Goal: Transaction & Acquisition: Purchase product/service

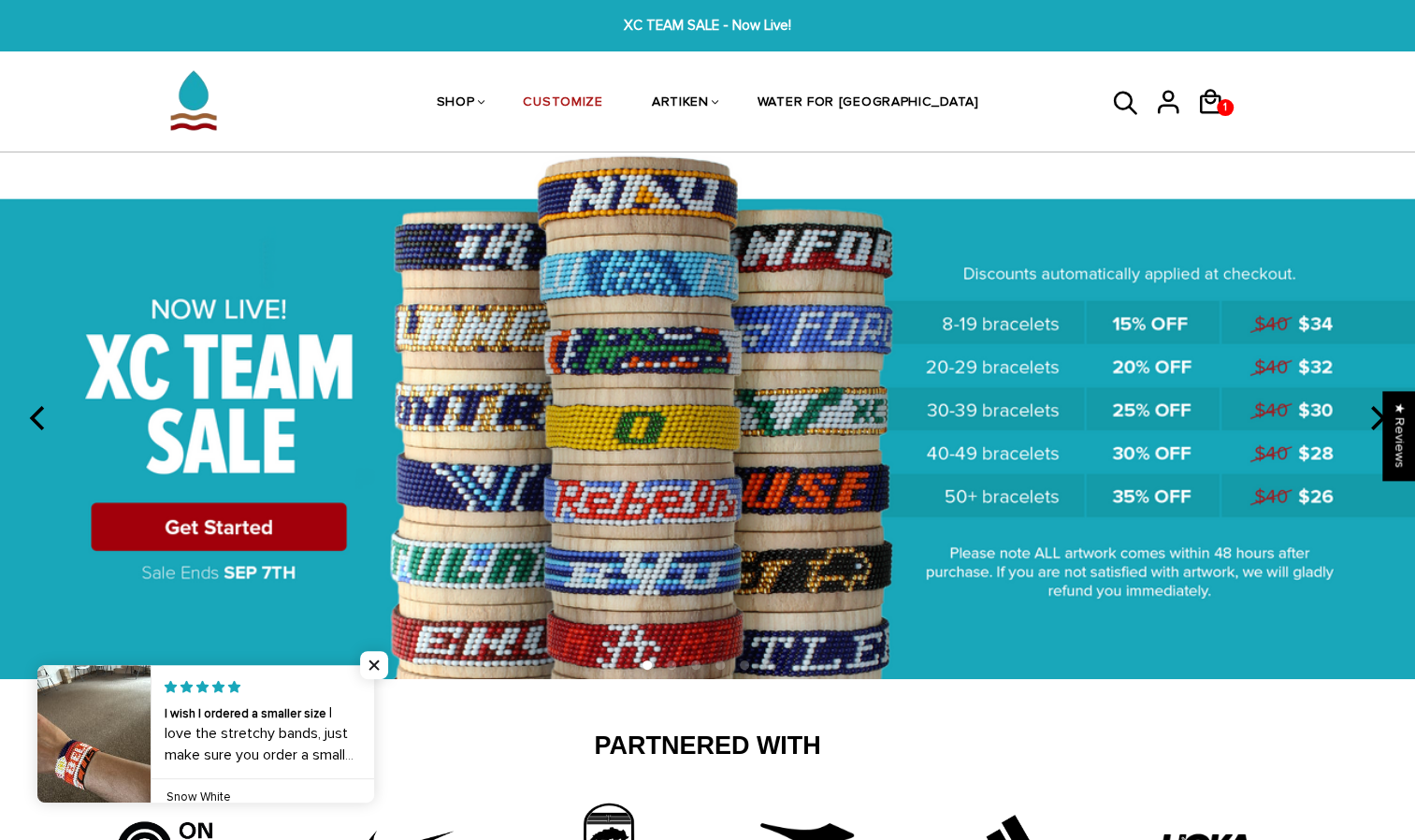
click at [36, 415] on icon "previous" at bounding box center [40, 419] width 25 height 25
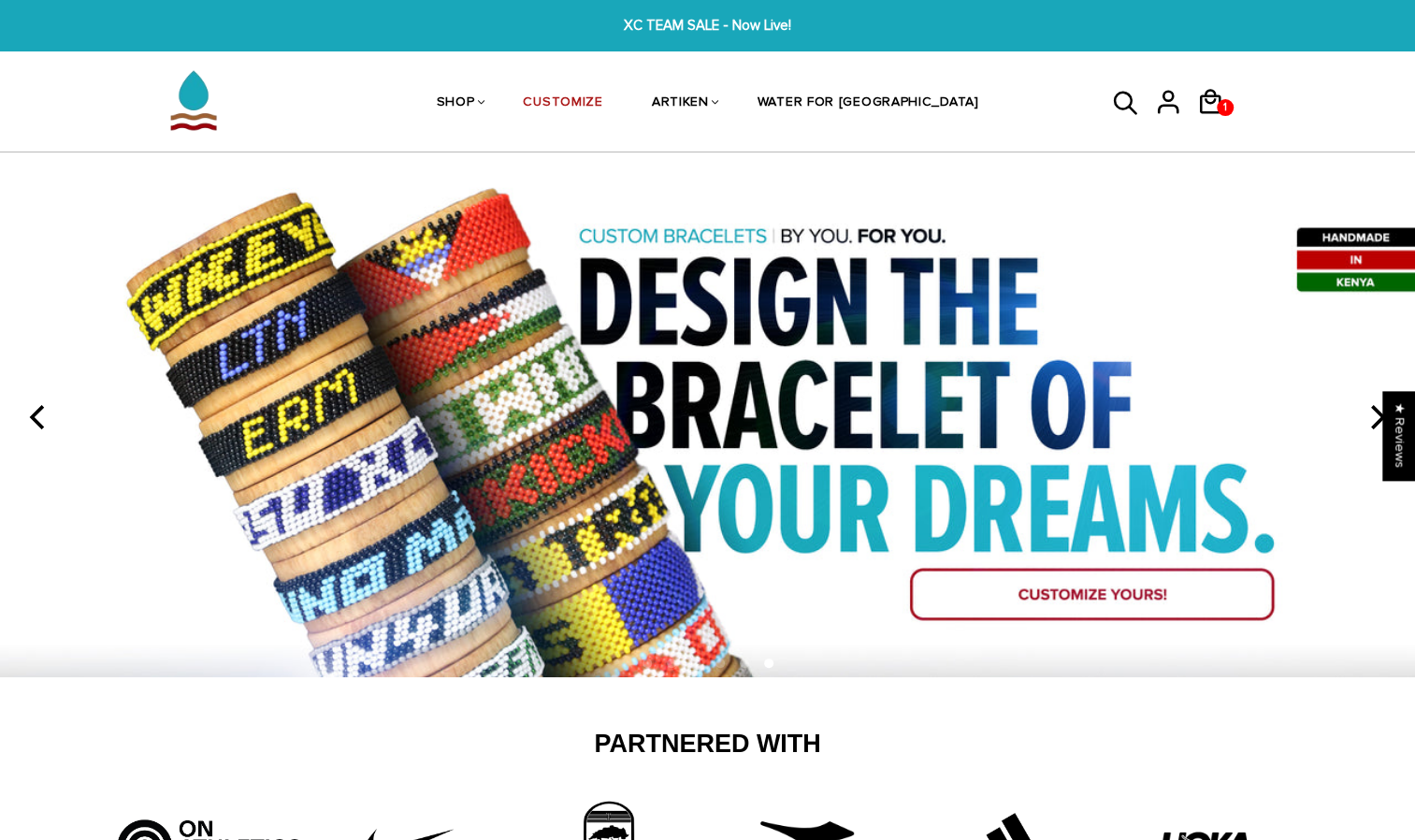
click at [36, 415] on icon "previous" at bounding box center [40, 418] width 25 height 25
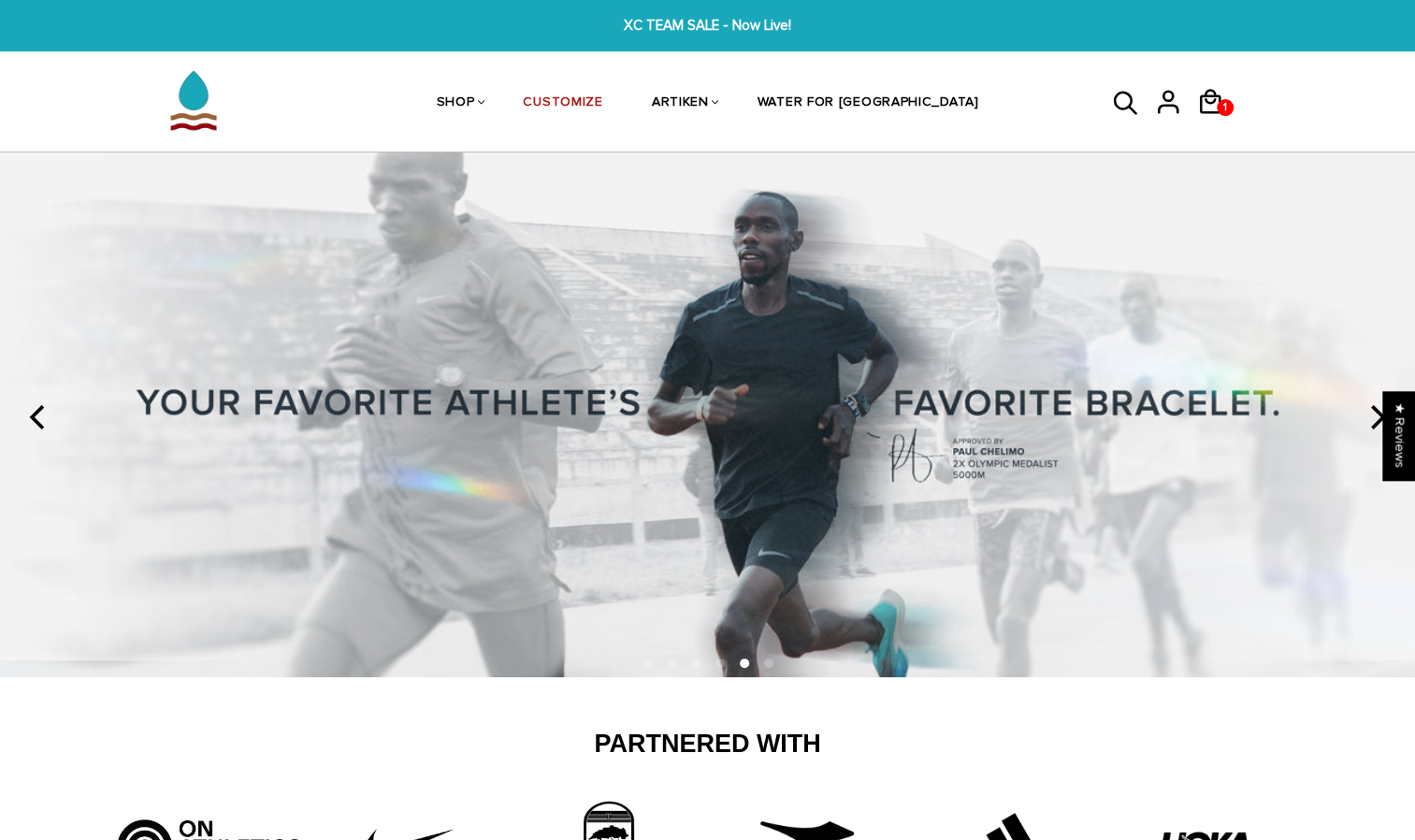
click at [36, 415] on icon "previous" at bounding box center [40, 418] width 25 height 25
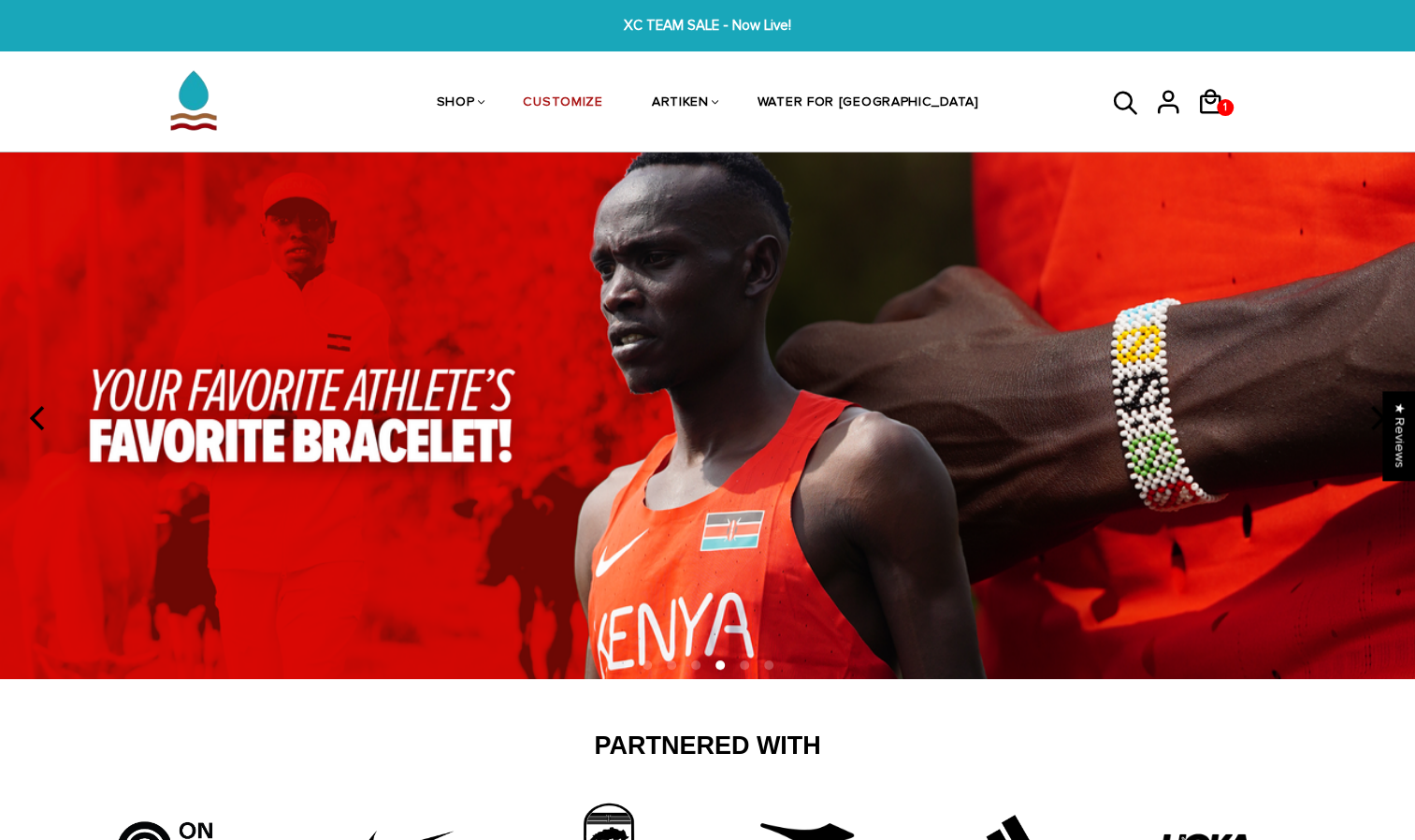
click at [36, 415] on icon "previous" at bounding box center [40, 419] width 25 height 25
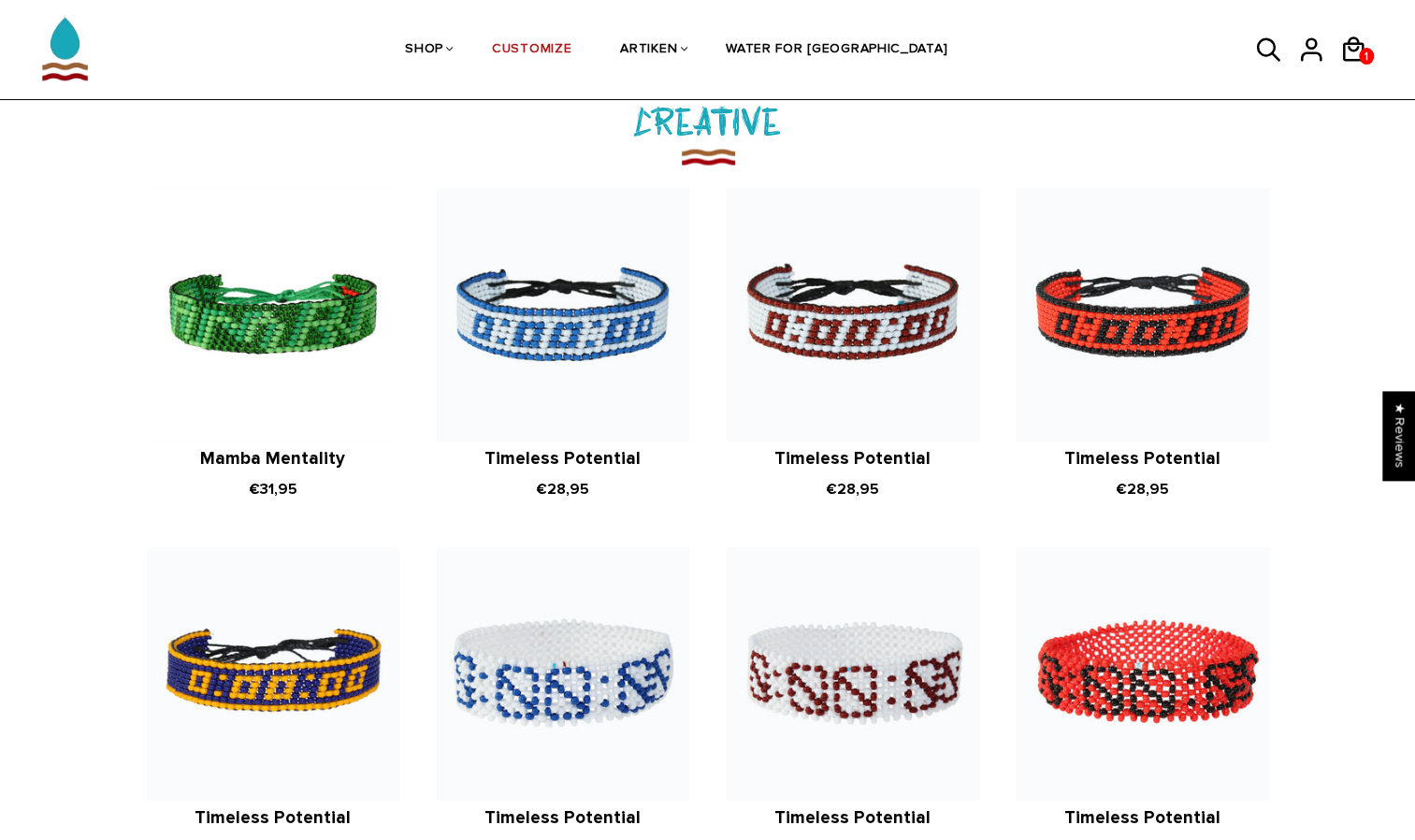
scroll to position [2205, 0]
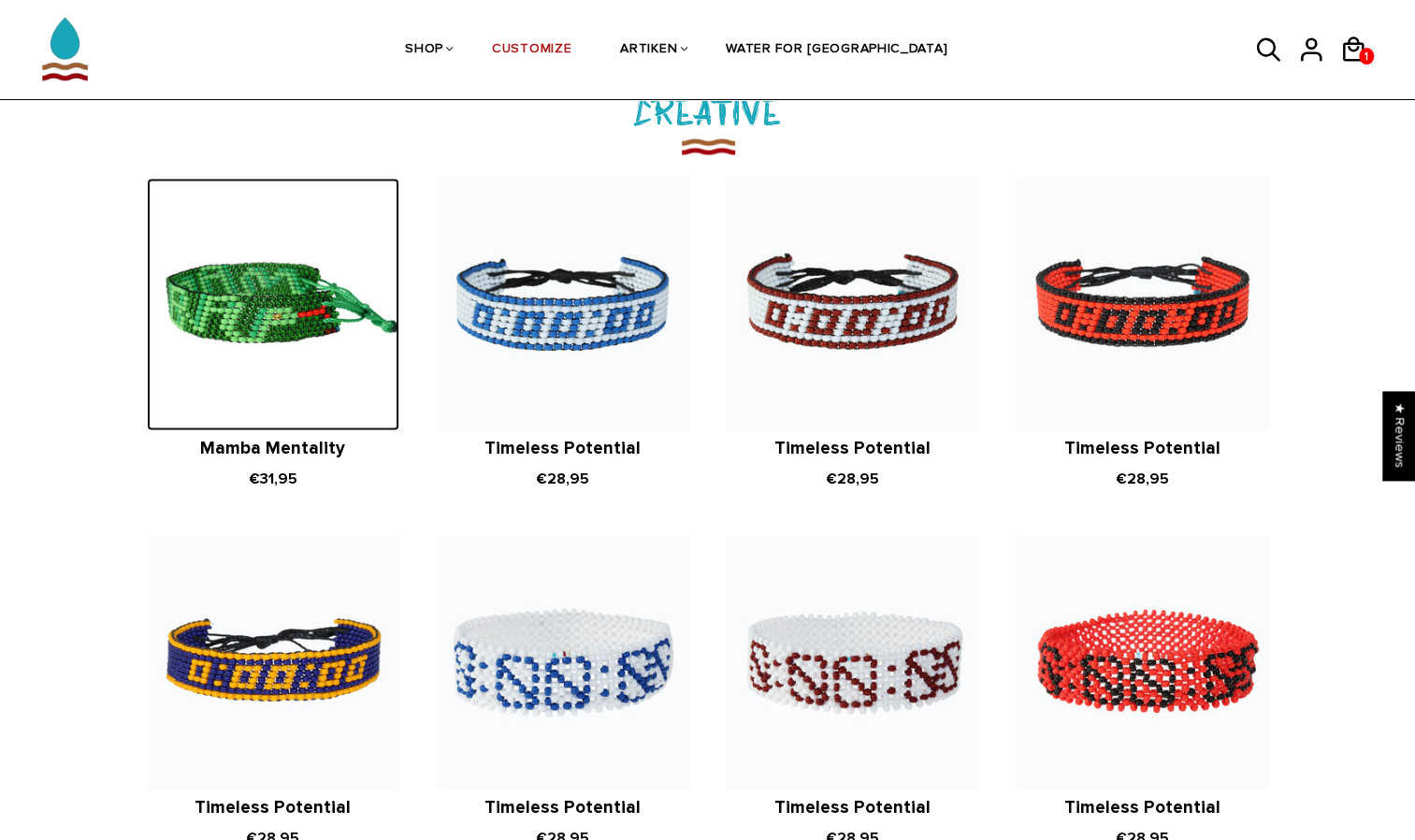
click at [213, 310] on img at bounding box center [273, 305] width 253 height 253
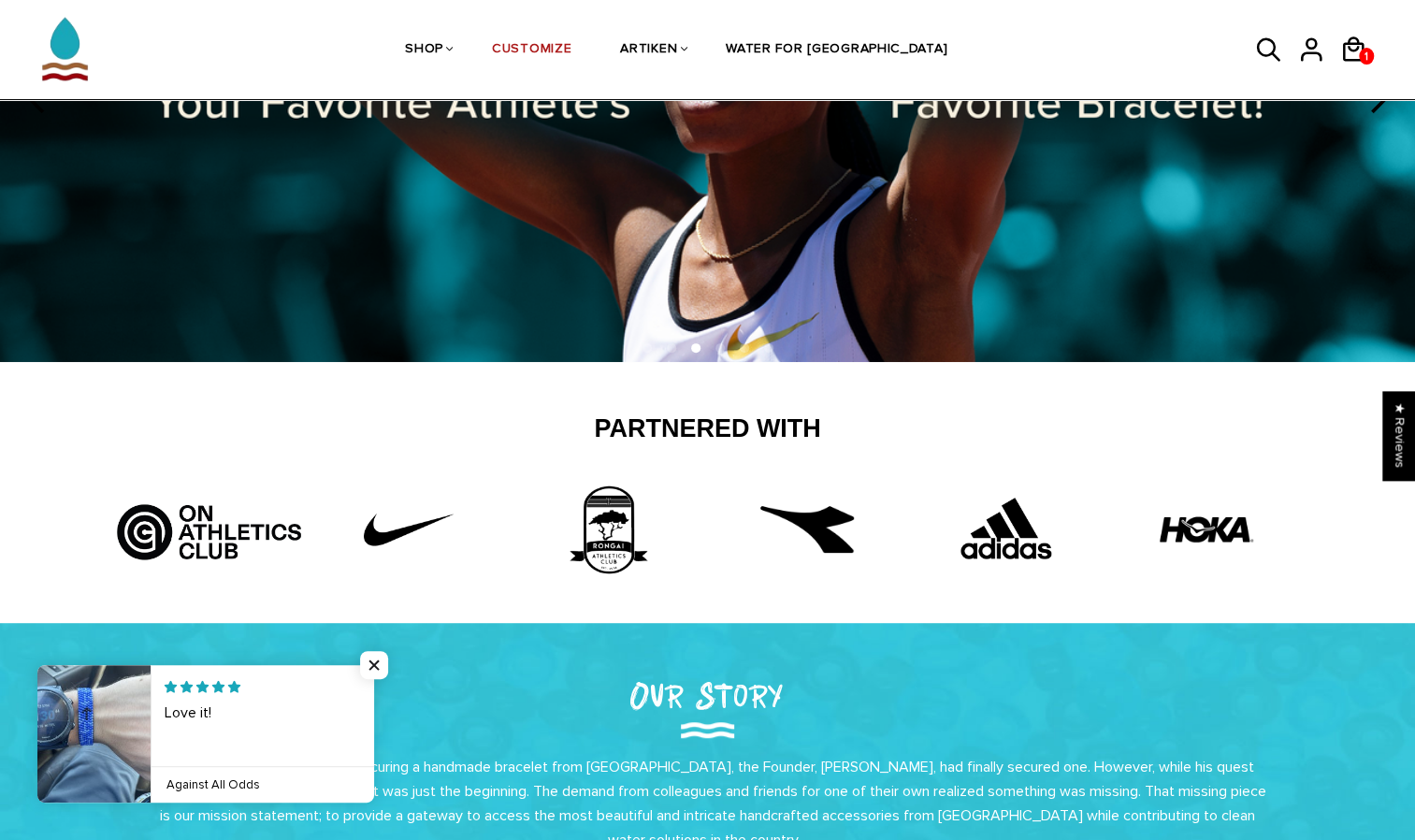
scroll to position [286, 0]
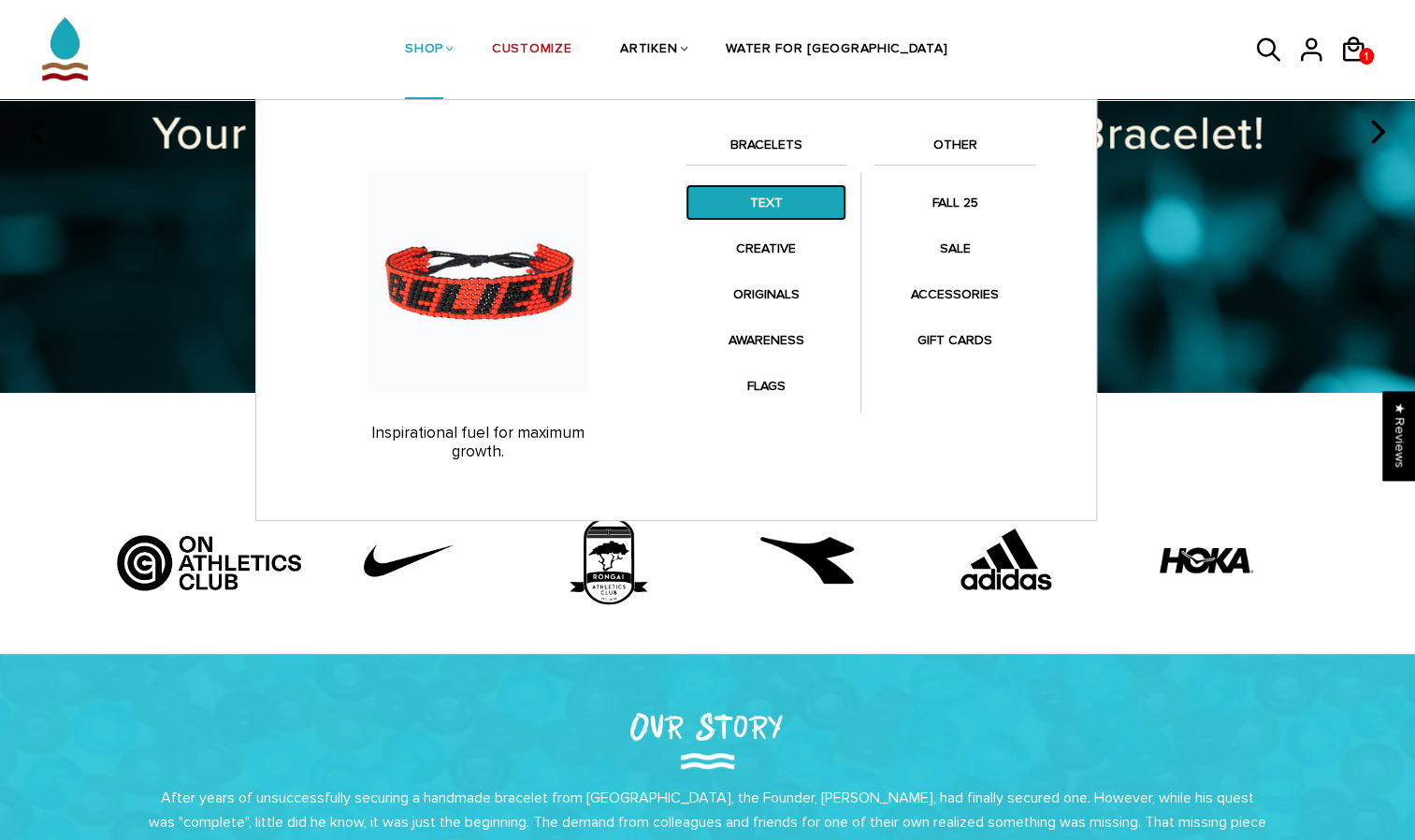
click at [756, 204] on link "TEXT" at bounding box center [766, 203] width 161 height 37
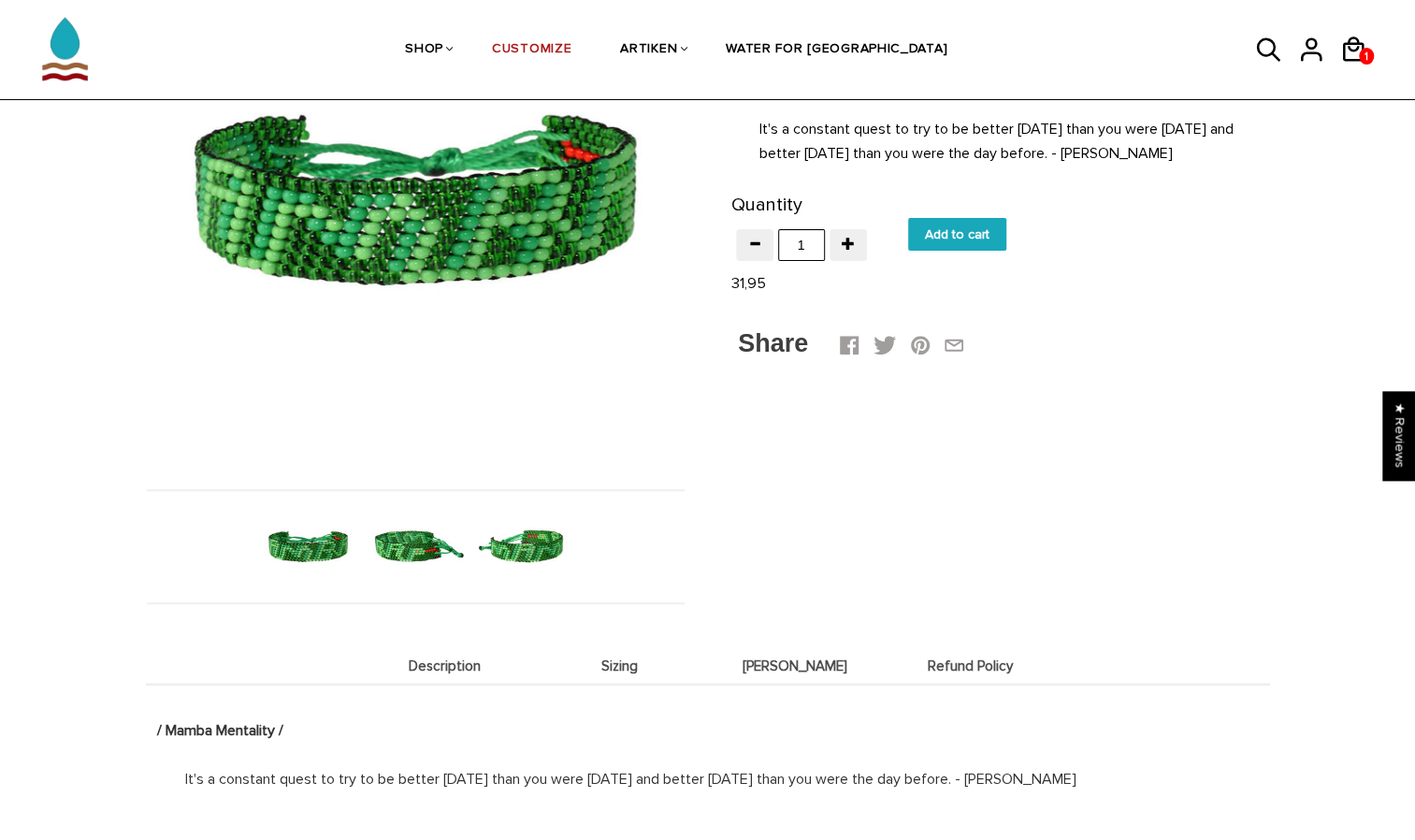
scroll to position [259, 0]
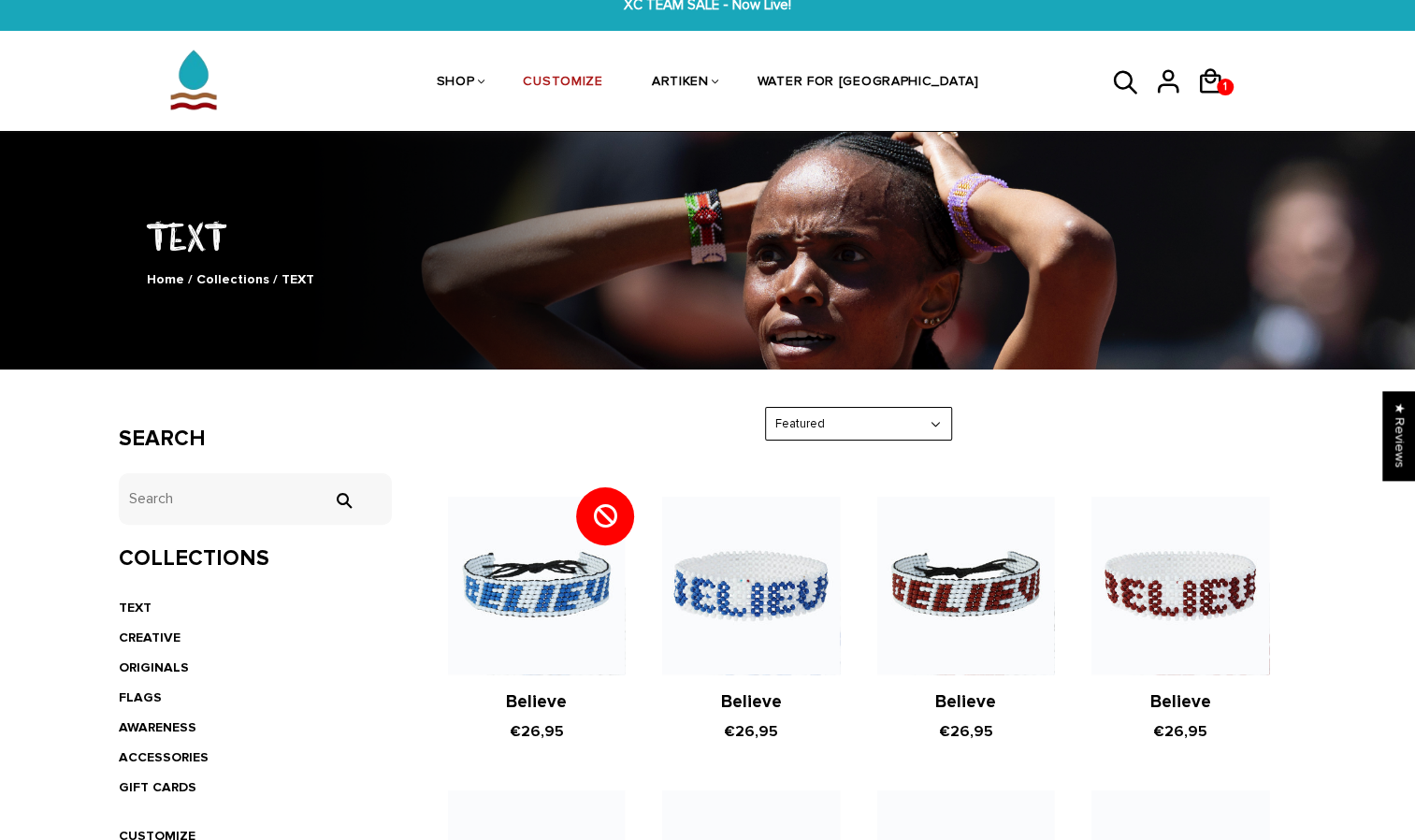
scroll to position [19, 0]
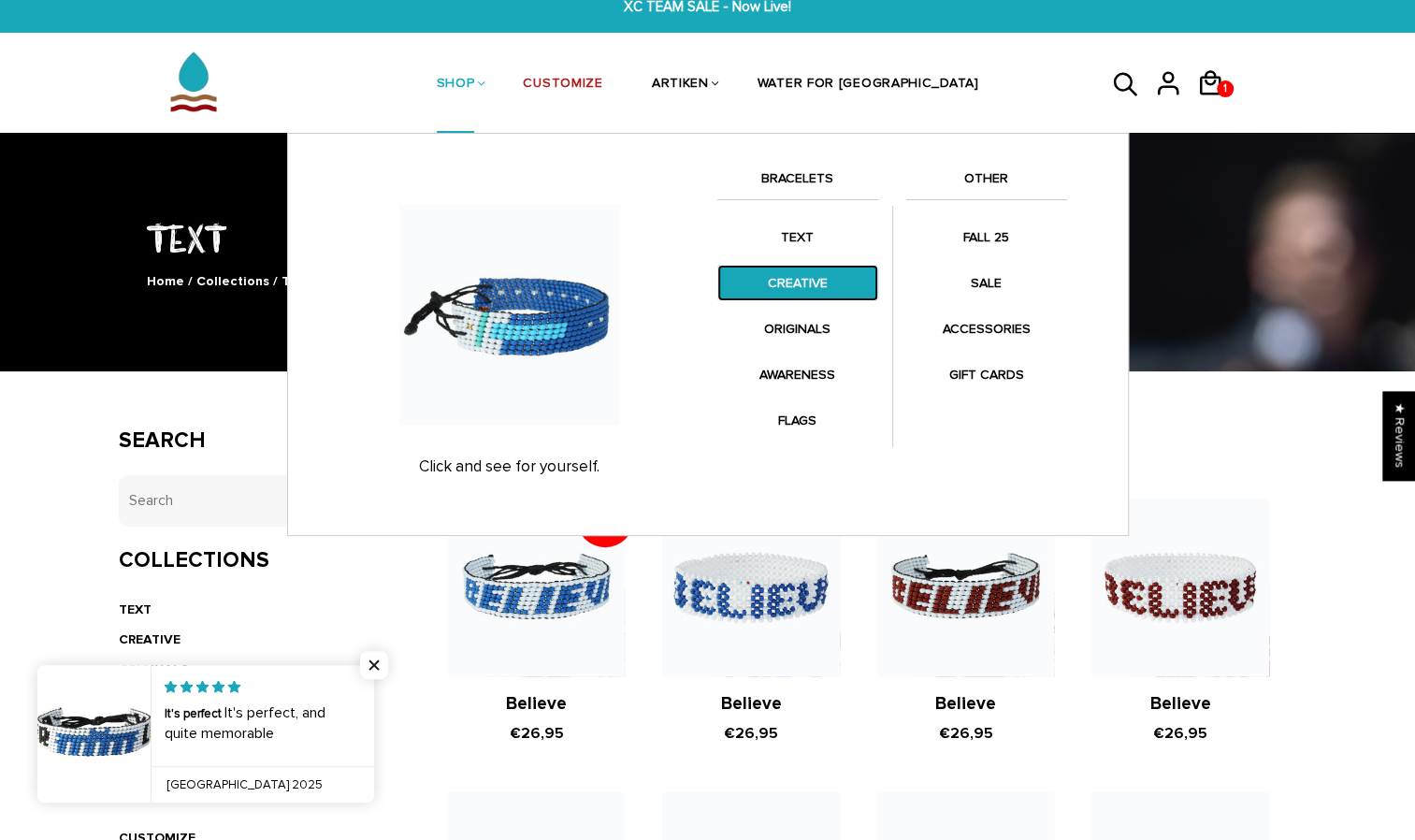
click at [785, 290] on link "CREATIVE" at bounding box center [797, 282] width 161 height 37
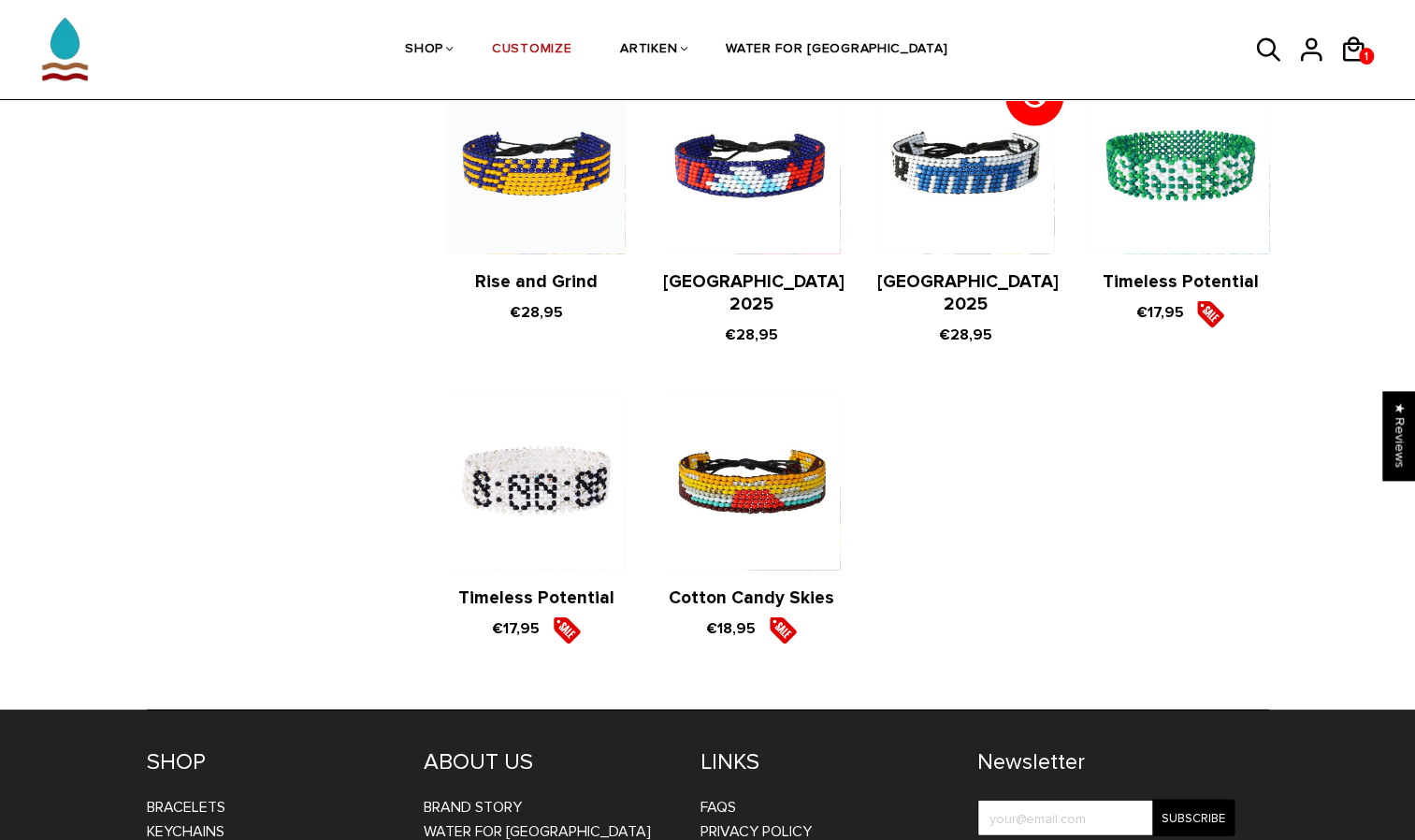
scroll to position [1955, 0]
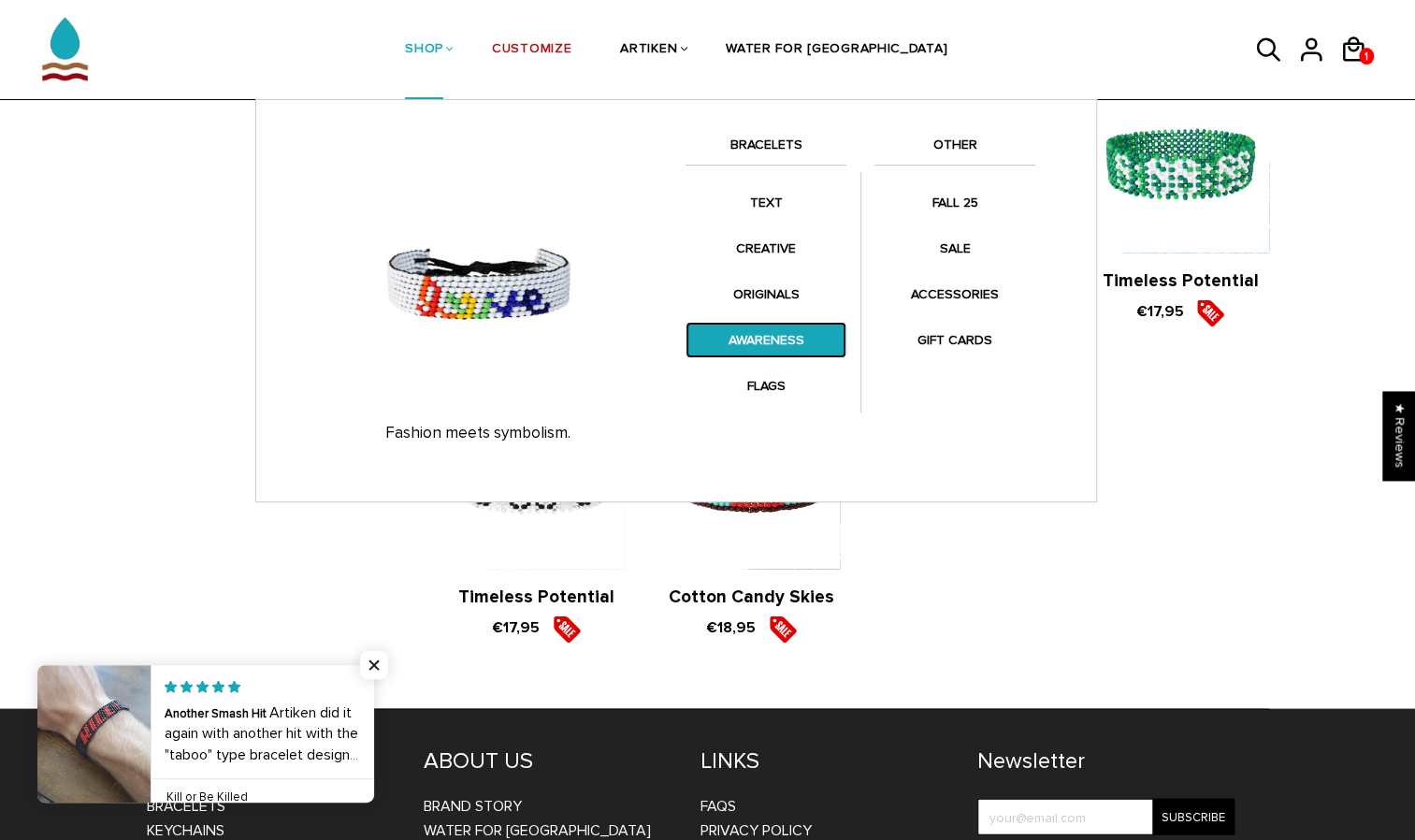
click at [729, 342] on link "AWARENESS" at bounding box center [766, 340] width 161 height 37
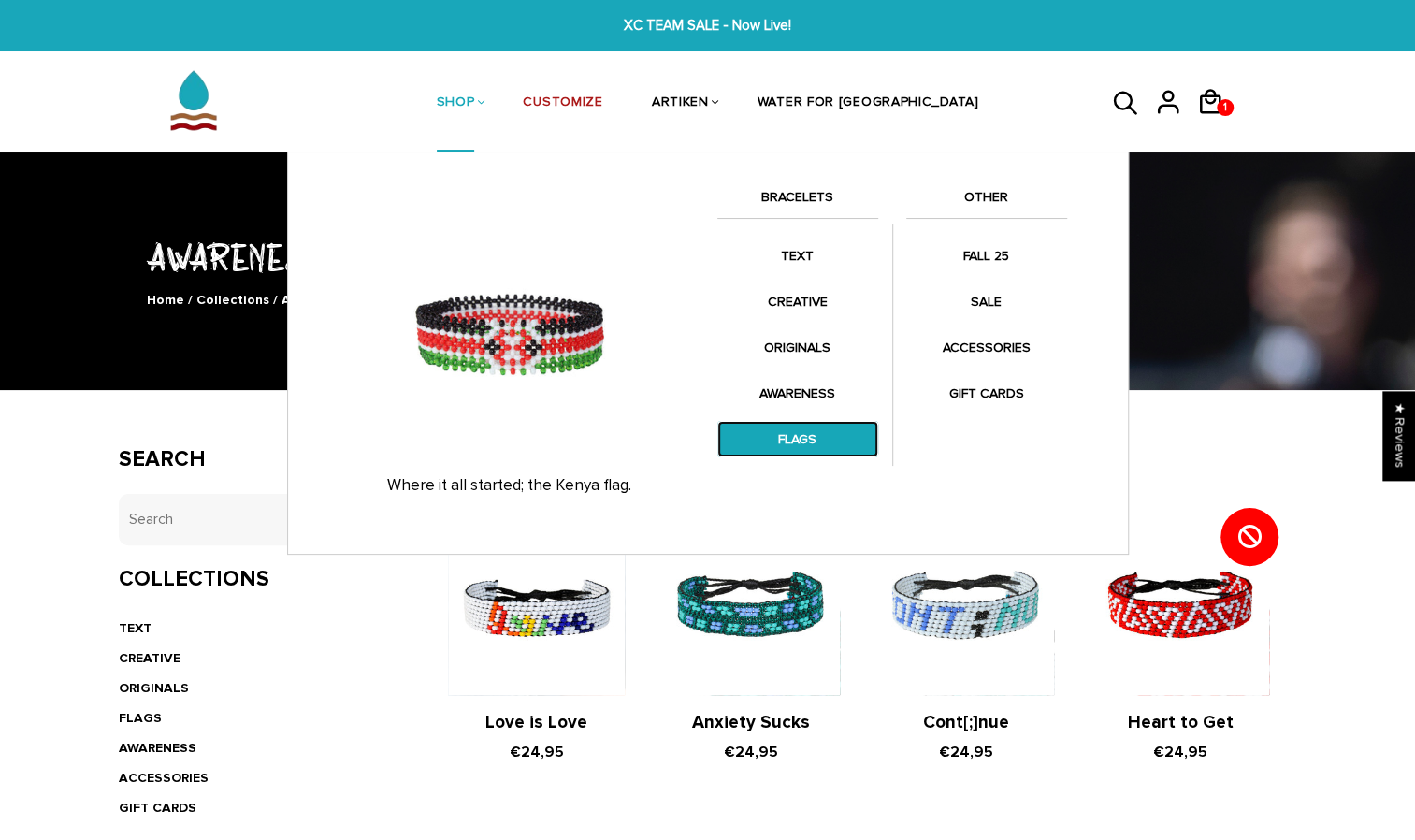
click at [797, 435] on link "FLAGS" at bounding box center [797, 438] width 161 height 37
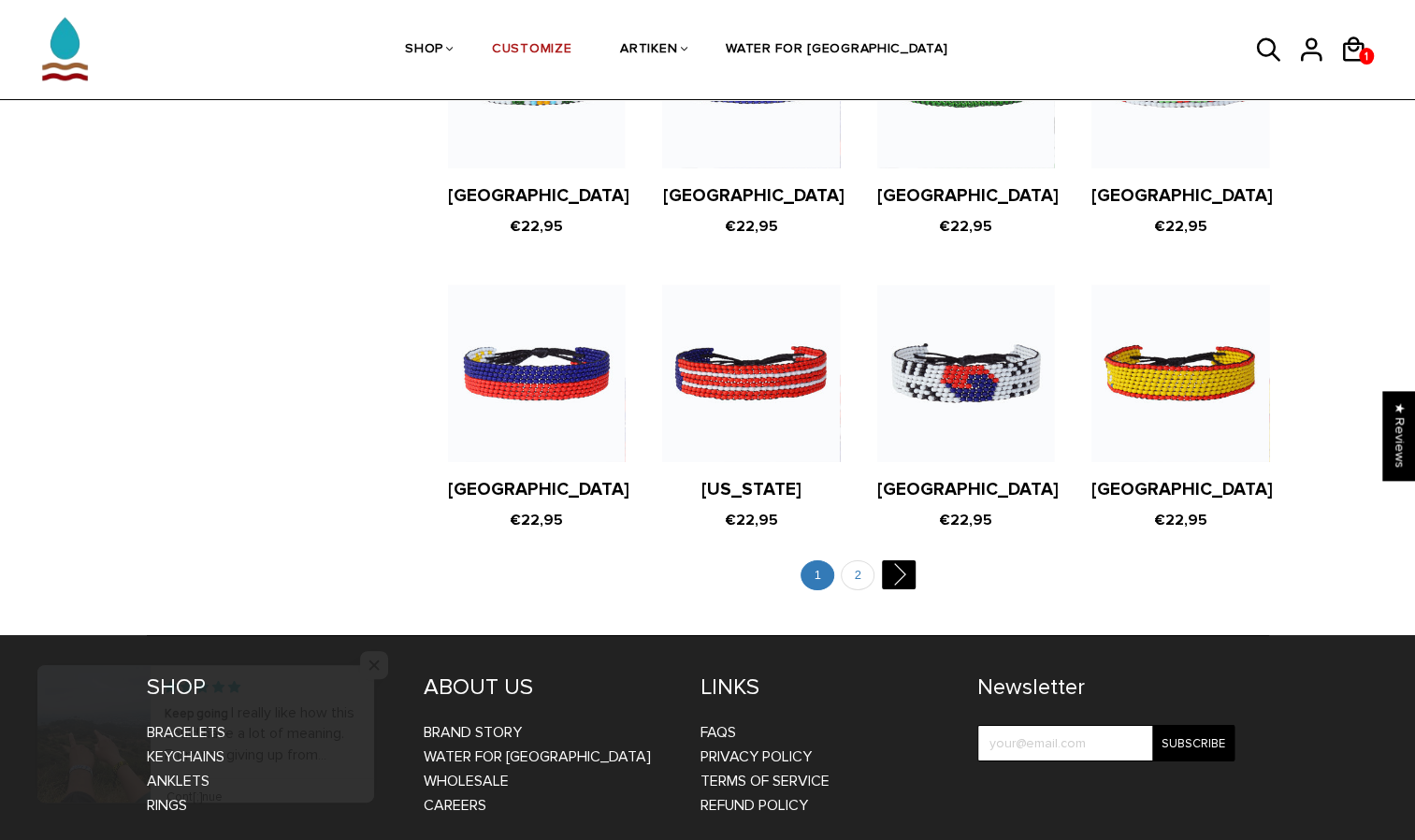
scroll to position [3530, 0]
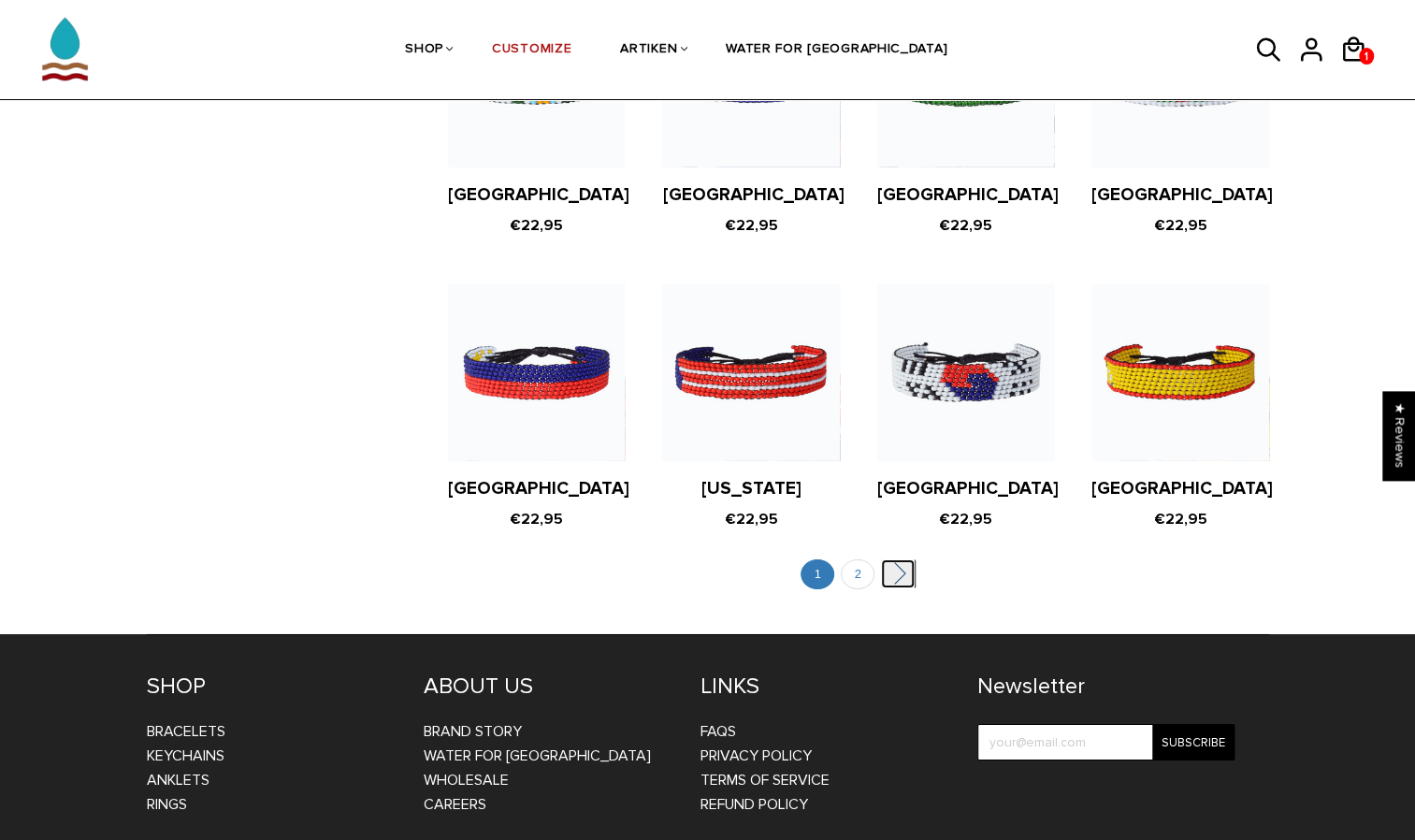
click at [900, 559] on link "" at bounding box center [898, 573] width 34 height 29
